Goal: Check status: Check status

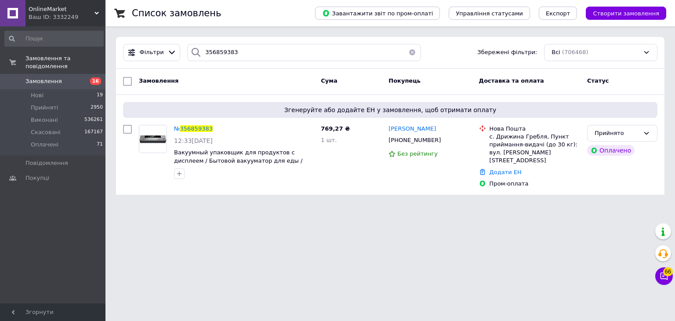
click at [96, 15] on icon at bounding box center [97, 13] width 4 height 4
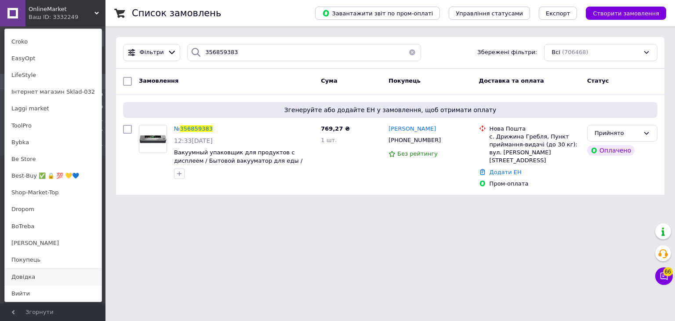
scroll to position [576, 0]
click at [26, 242] on link "[PERSON_NAME]" at bounding box center [53, 242] width 97 height 17
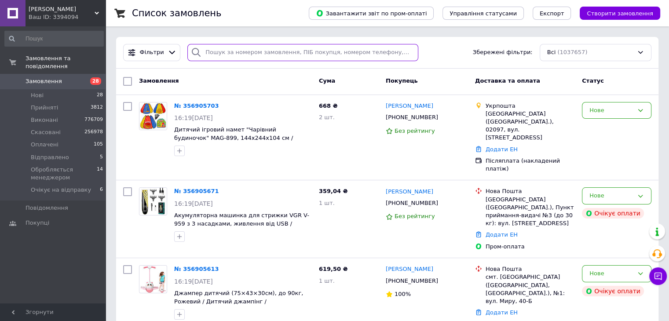
click at [266, 47] on input "search" at bounding box center [302, 52] width 231 height 17
paste input "356879176"
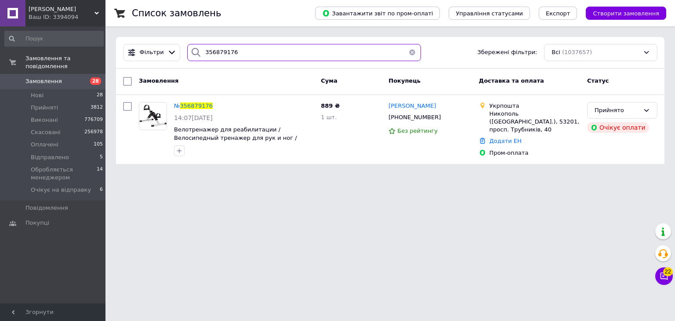
type input "356879176"
